Goal: Check status: Check status

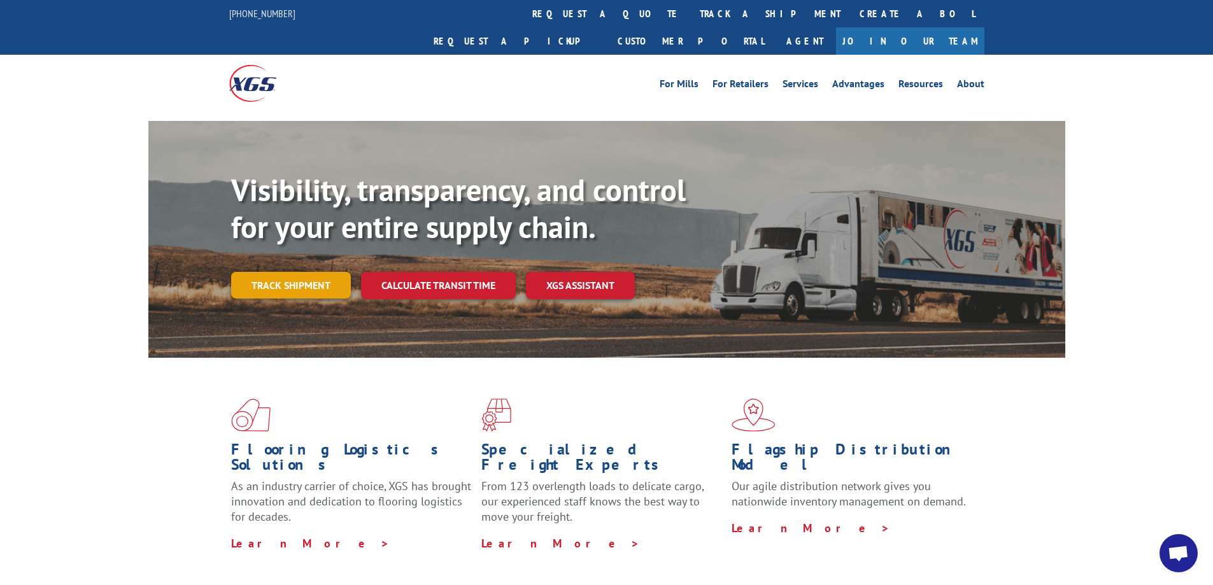
click at [275, 272] on link "Track shipment" at bounding box center [291, 285] width 120 height 27
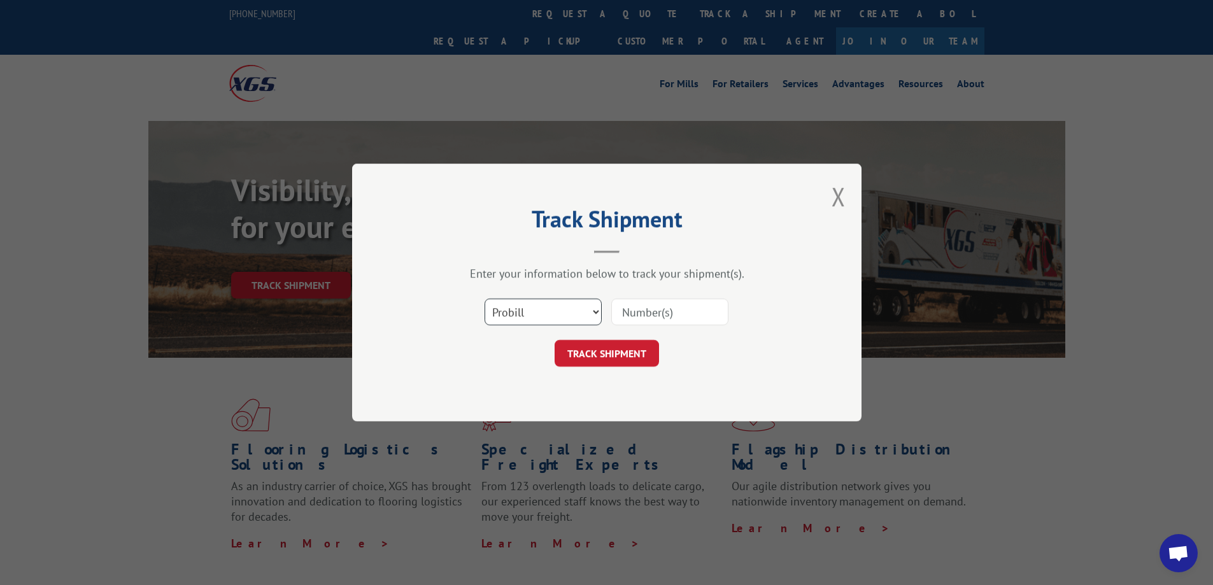
click at [513, 313] on select "Select category... Probill BOL PO" at bounding box center [543, 312] width 117 height 27
select select "bol"
click at [485, 299] on select "Select category... Probill BOL PO" at bounding box center [543, 312] width 117 height 27
click at [639, 309] on input at bounding box center [669, 312] width 117 height 27
paste input "7002730"
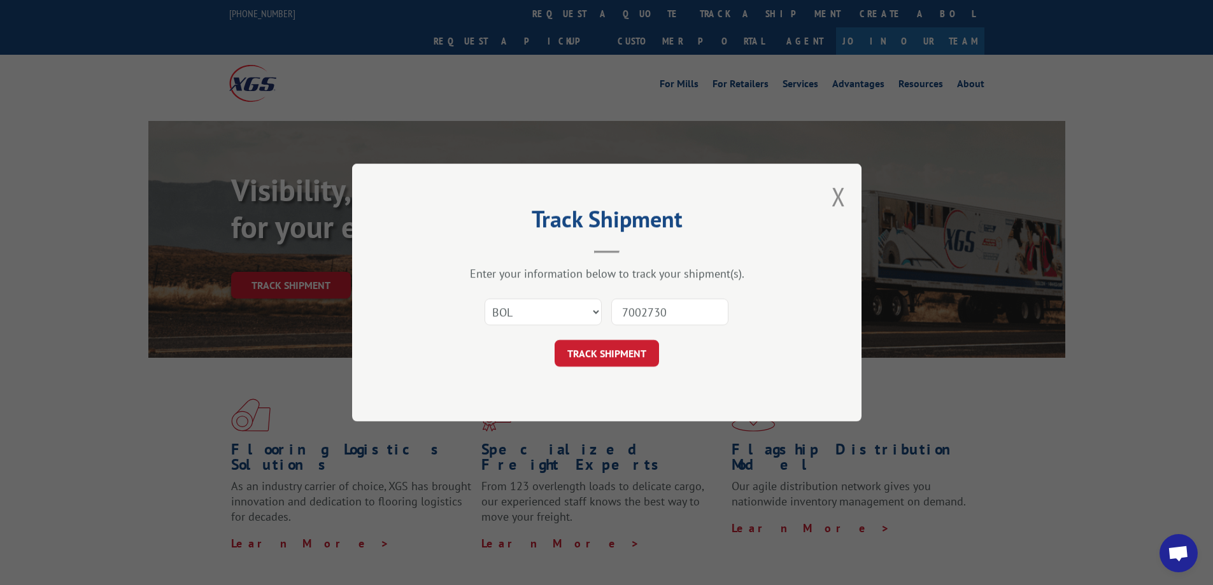
type input "7002730"
click at [555, 340] on button "TRACK SHIPMENT" at bounding box center [607, 353] width 104 height 27
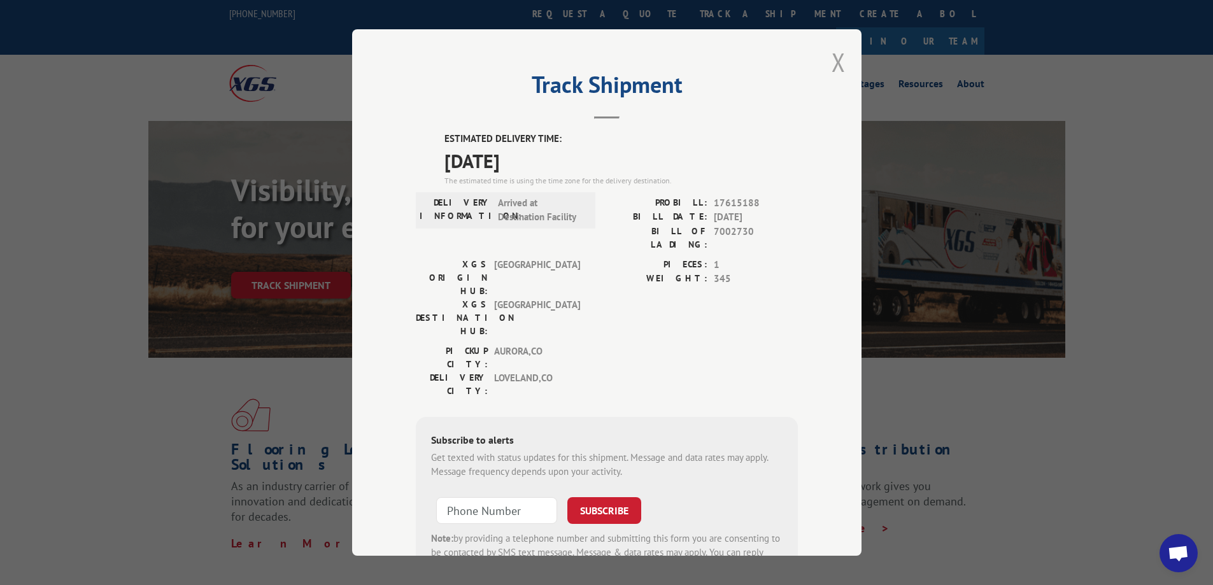
click at [835, 61] on button "Close modal" at bounding box center [839, 62] width 14 height 34
